Goal: Navigation & Orientation: Find specific page/section

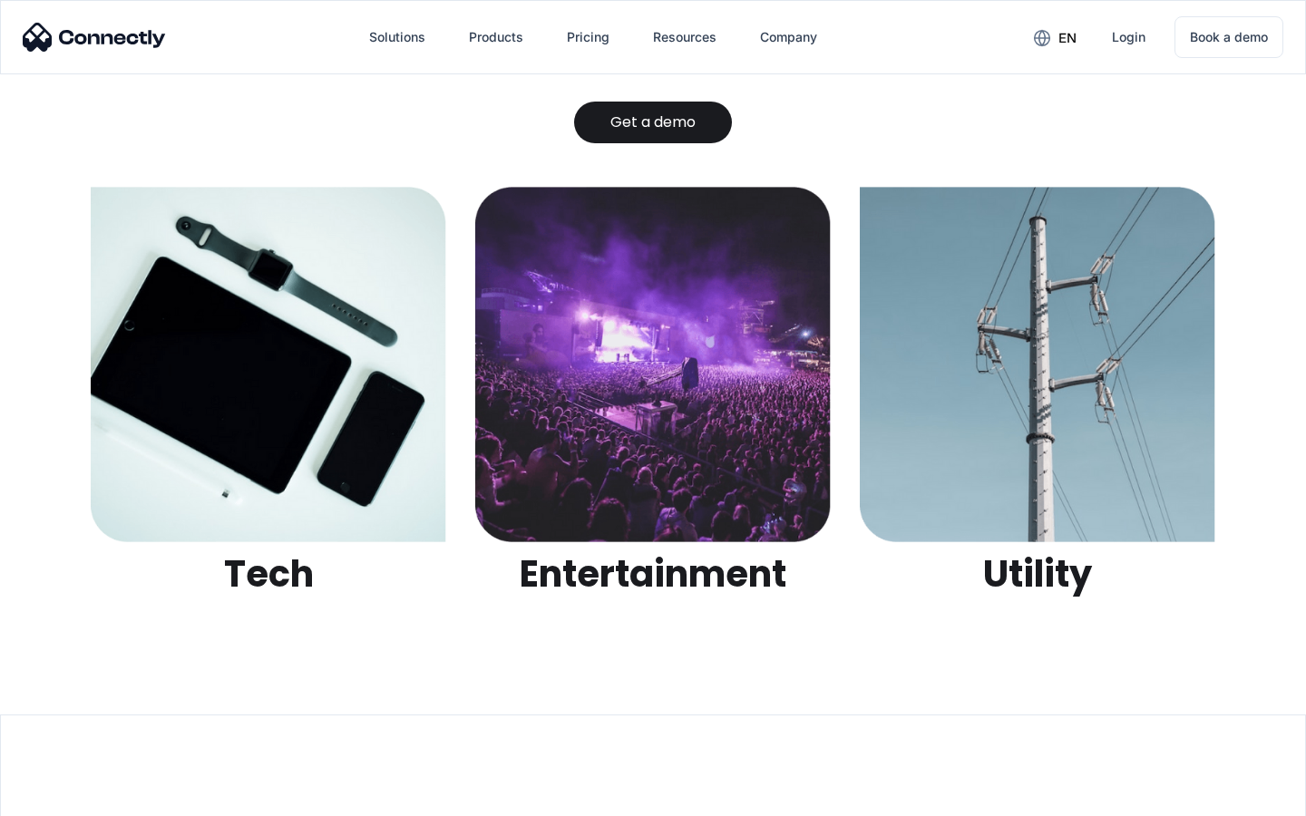
scroll to position [5723, 0]
